Goal: Task Accomplishment & Management: Manage account settings

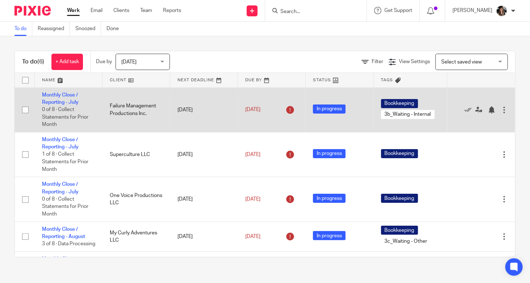
click at [66, 99] on td "Monthly Close / Reporting - July 0 of 8 · Collect Statements for Prior Month" at bounding box center [69, 109] width 68 height 45
click at [64, 103] on link "Monthly Close / Reporting - July" at bounding box center [60, 98] width 37 height 12
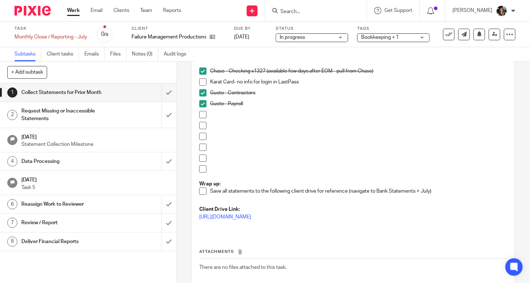
scroll to position [158, 0]
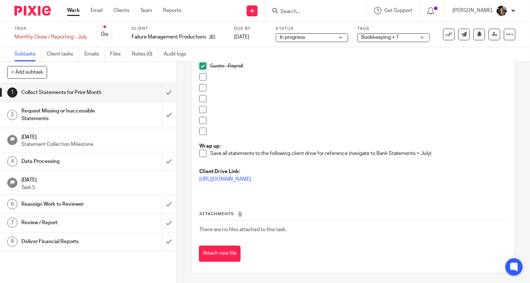
click at [88, 160] on h1 "Data Processing" at bounding box center [65, 161] width 89 height 11
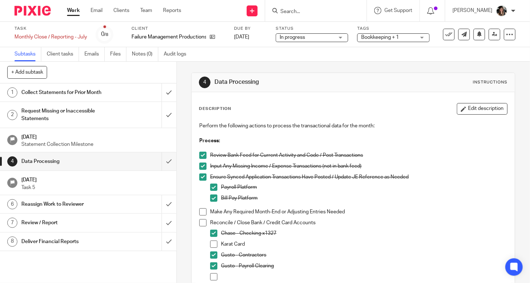
click at [95, 95] on h1 "Collect Statements for Prior Month" at bounding box center [65, 92] width 89 height 11
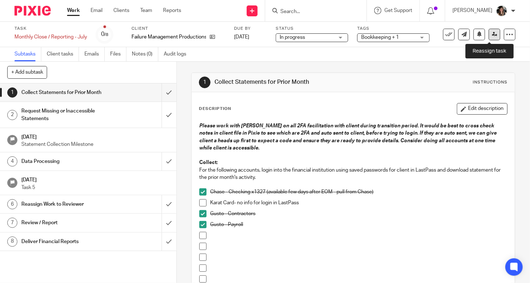
click at [492, 36] on icon at bounding box center [494, 34] width 5 height 5
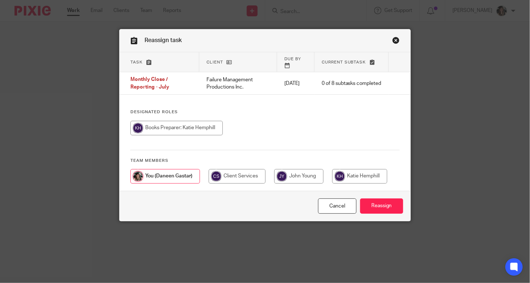
click at [394, 38] on link "Close this dialog window" at bounding box center [396, 42] width 7 height 10
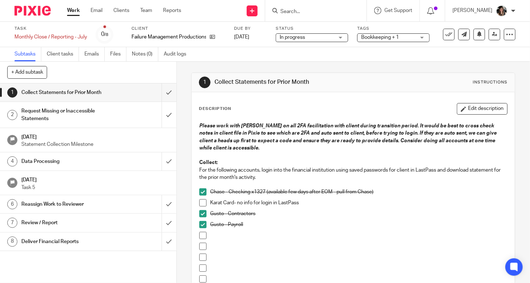
click at [68, 9] on link "Work" at bounding box center [73, 10] width 13 height 7
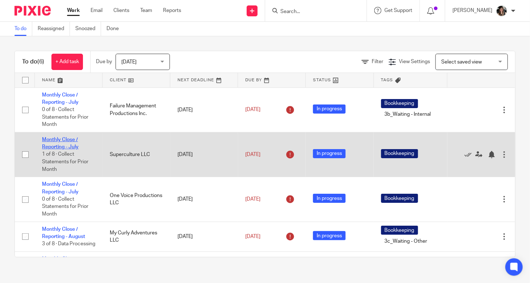
click at [59, 145] on link "Monthly Close / Reporting - July" at bounding box center [60, 143] width 37 height 12
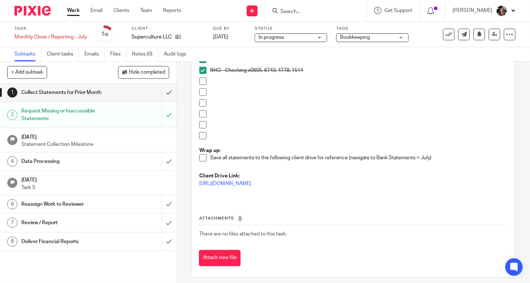
scroll to position [158, 0]
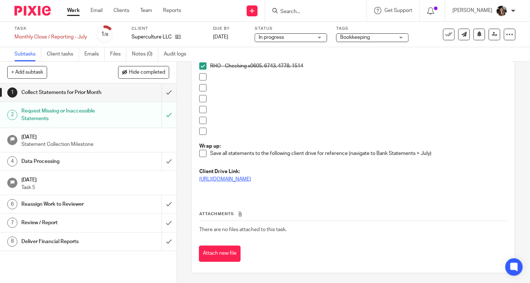
click at [251, 178] on link "https://drive.google.com/drive/folders/1BMIdqGPymf9DFRYp7AQPqFuZ63q08nRg" at bounding box center [225, 179] width 52 height 5
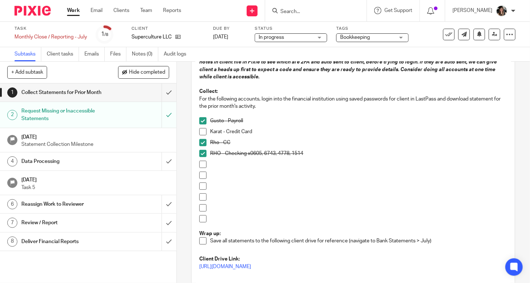
scroll to position [0, 0]
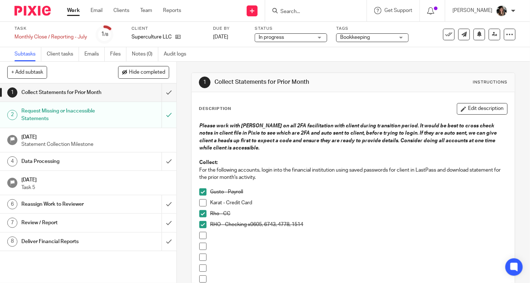
click at [72, 9] on link "Work" at bounding box center [73, 10] width 13 height 7
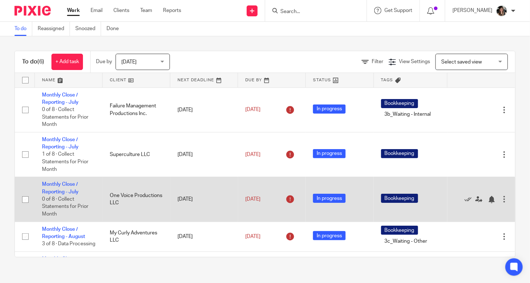
click at [58, 188] on td "Monthly Close / Reporting - July 0 of 8 · Collect Statements for Prior Month" at bounding box center [69, 199] width 68 height 45
click at [70, 184] on link "Monthly Close / Reporting - July" at bounding box center [60, 188] width 37 height 12
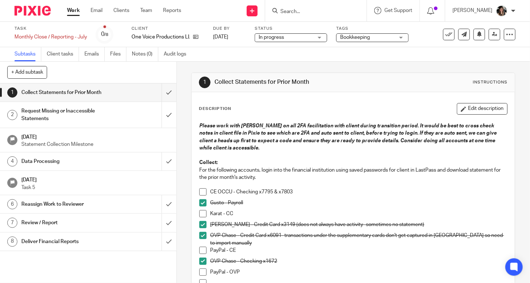
scroll to position [72, 0]
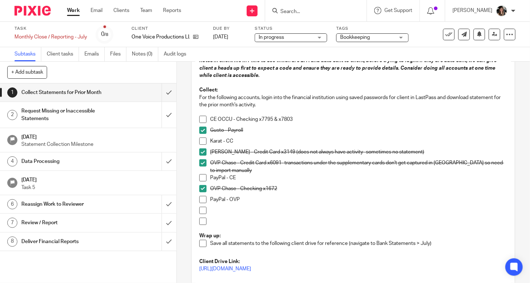
click at [74, 12] on link "Work" at bounding box center [73, 10] width 13 height 7
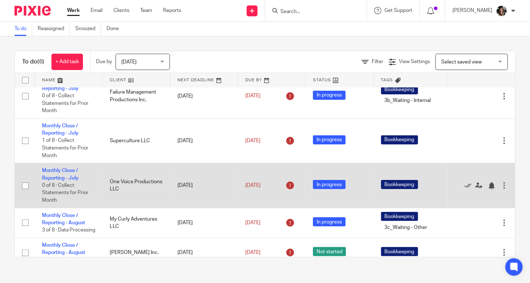
scroll to position [5, 0]
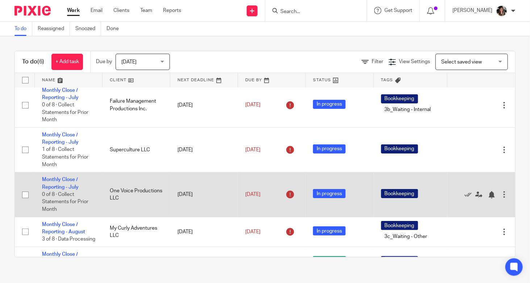
click at [26, 195] on input "checkbox" at bounding box center [25, 195] width 14 height 14
checkbox input "true"
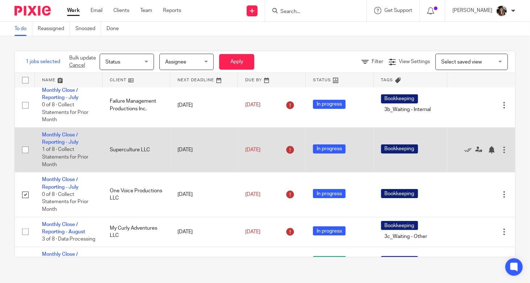
click at [26, 151] on input "checkbox" at bounding box center [25, 150] width 14 height 14
checkbox input "true"
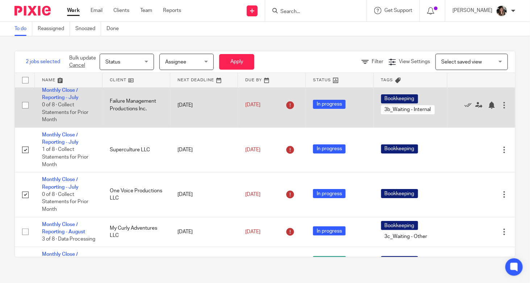
click at [24, 103] on input "checkbox" at bounding box center [25, 105] width 14 height 14
checkbox input "true"
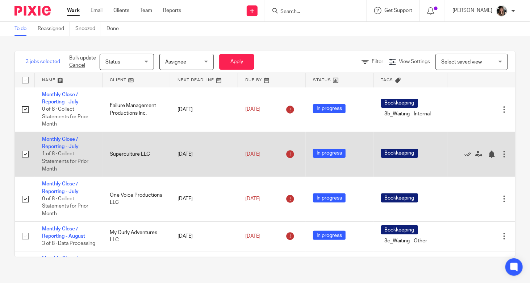
scroll to position [0, 0]
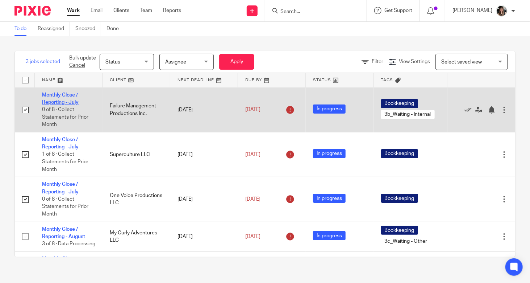
click at [54, 101] on link "Monthly Close / Reporting - July" at bounding box center [60, 98] width 37 height 12
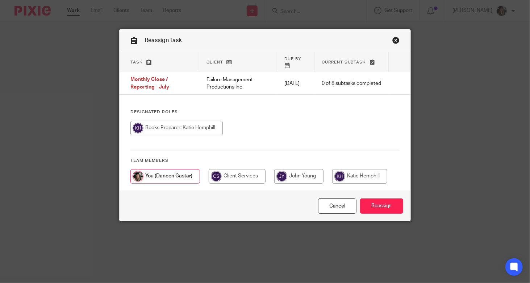
click at [191, 114] on div "Designated Roles Team members" at bounding box center [265, 149] width 291 height 81
drag, startPoint x: 191, startPoint y: 124, endPoint x: 207, endPoint y: 129, distance: 16.6
click at [191, 124] on input "radio" at bounding box center [176, 128] width 92 height 14
radio input "true"
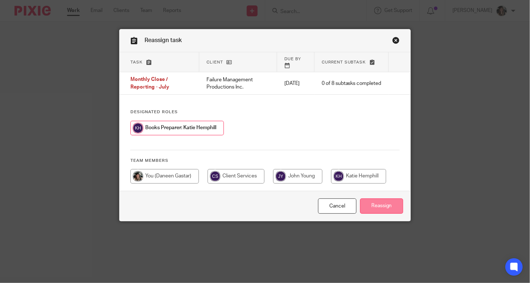
click at [389, 200] on input "Reassign" at bounding box center [381, 206] width 43 height 16
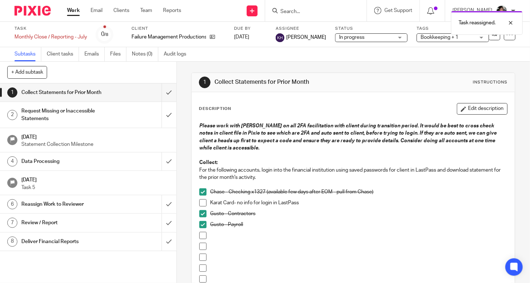
click at [73, 11] on link "Work" at bounding box center [73, 10] width 13 height 7
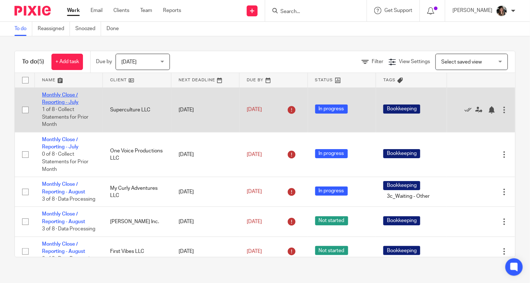
click at [62, 103] on link "Monthly Close / Reporting - July" at bounding box center [60, 98] width 37 height 12
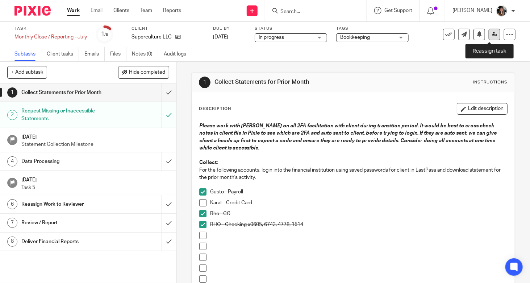
click at [493, 33] on link at bounding box center [495, 35] width 12 height 12
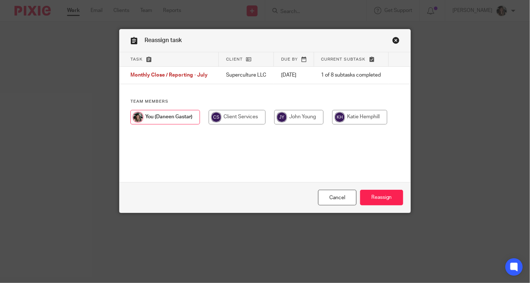
click at [349, 121] on input "radio" at bounding box center [359, 117] width 55 height 14
radio input "true"
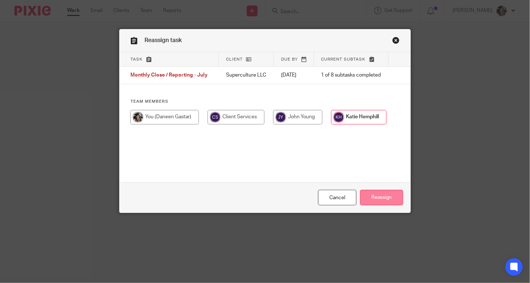
click at [377, 196] on input "Reassign" at bounding box center [381, 198] width 43 height 16
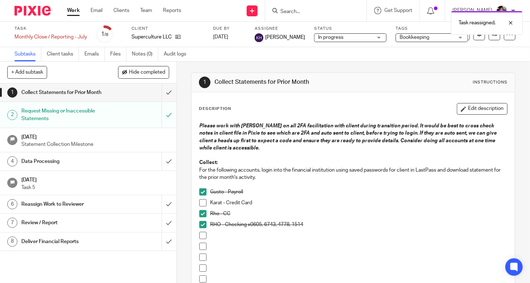
click at [74, 11] on link "Work" at bounding box center [73, 10] width 13 height 7
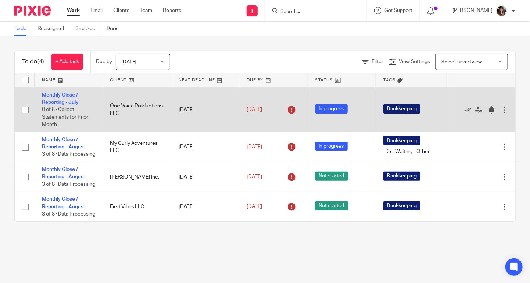
click at [50, 102] on link "Monthly Close / Reporting - July" at bounding box center [60, 98] width 37 height 12
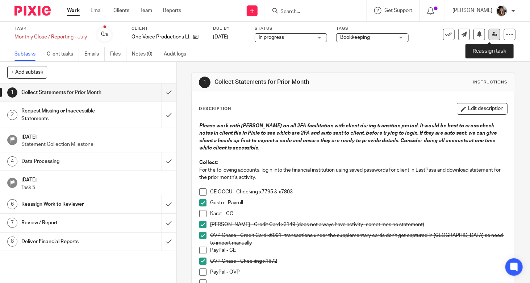
click at [492, 35] on icon at bounding box center [494, 34] width 5 height 5
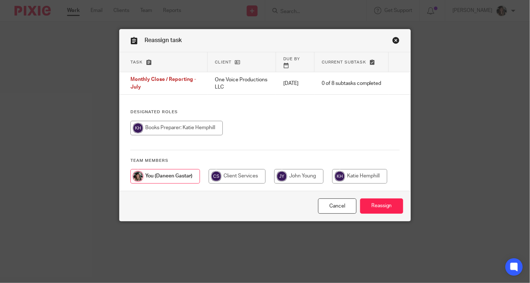
click at [202, 123] on input "radio" at bounding box center [176, 128] width 92 height 14
radio input "true"
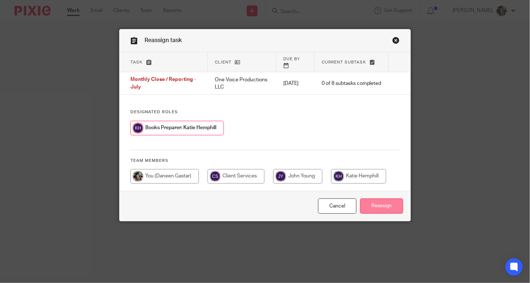
click at [376, 200] on input "Reassign" at bounding box center [381, 206] width 43 height 16
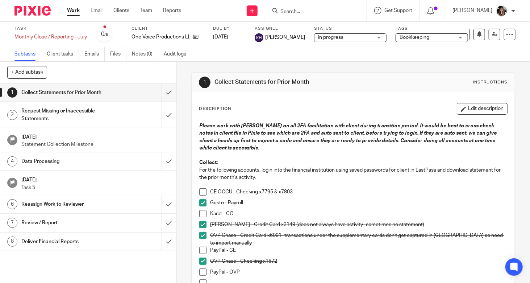
click at [76, 11] on link "Work" at bounding box center [73, 10] width 13 height 7
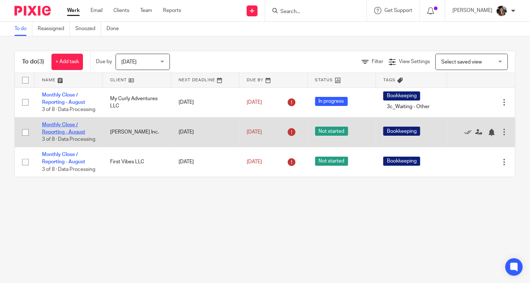
click at [69, 134] on link "Monthly Close / Reporting - August" at bounding box center [63, 128] width 43 height 12
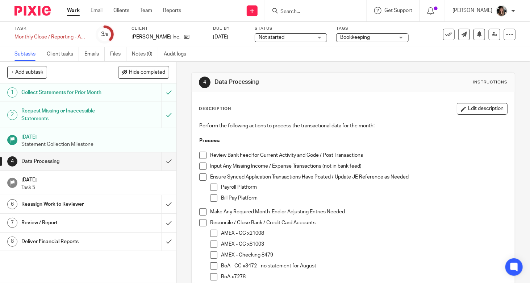
click at [104, 94] on h1 "Collect Statements for Prior Month" at bounding box center [65, 92] width 89 height 11
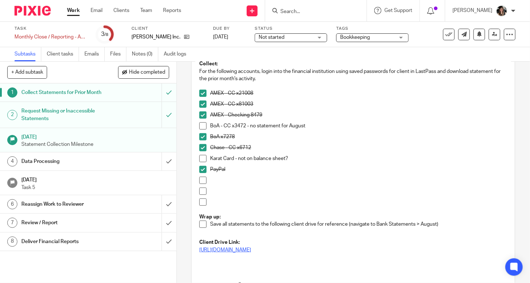
scroll to position [109, 0]
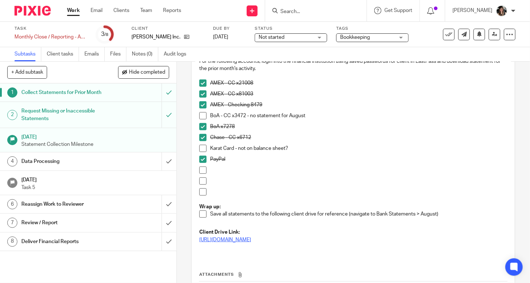
click at [251, 238] on link "[URL][DOMAIN_NAME]" at bounding box center [225, 239] width 52 height 5
